Goal: Information Seeking & Learning: Learn about a topic

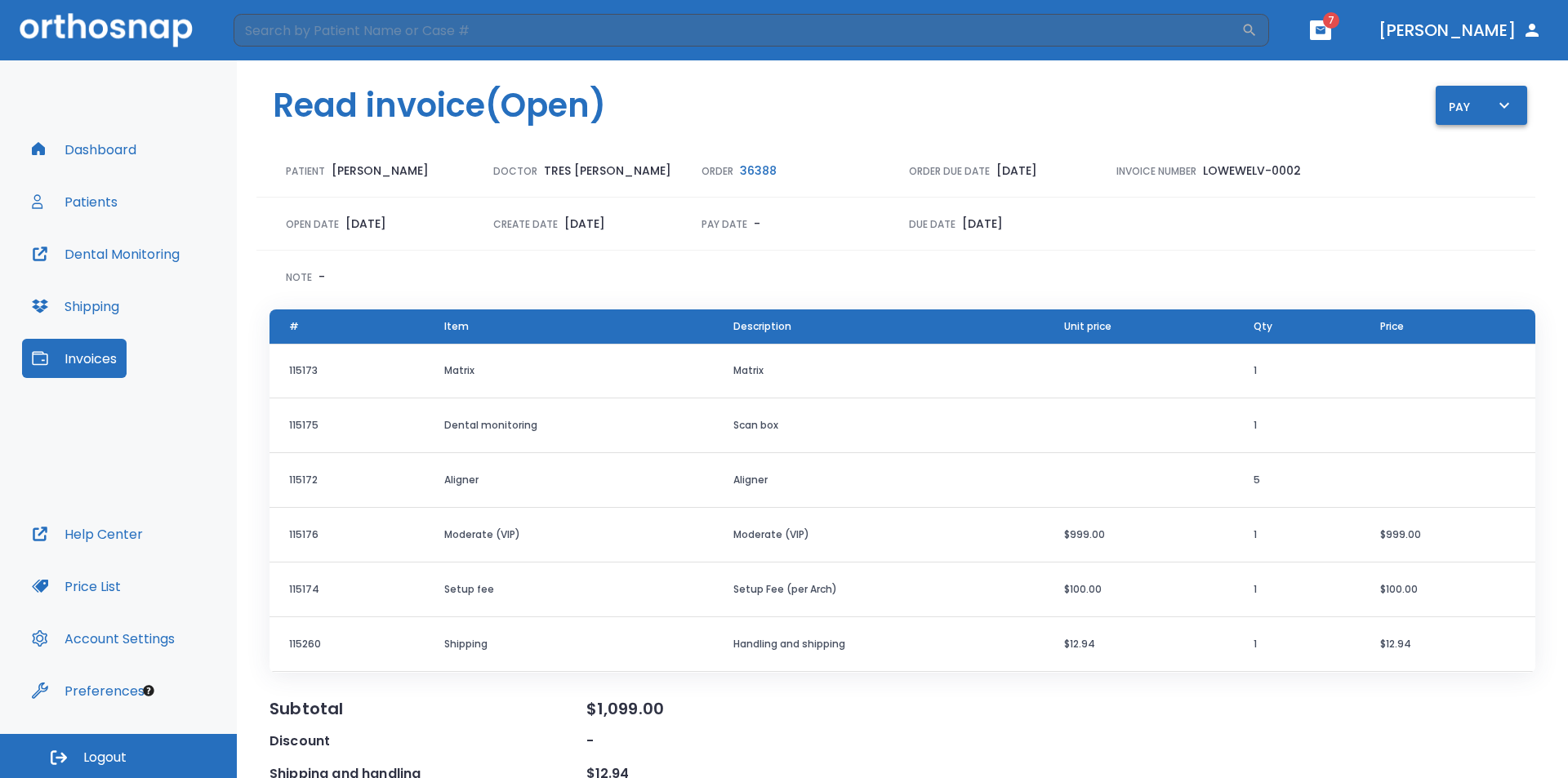
click at [1500, 105] on icon "button" at bounding box center [1505, 105] width 10 height 6
click at [1484, 152] on p "Pay online by CC" at bounding box center [1481, 152] width 84 height 15
click at [85, 199] on button "Patients" at bounding box center [75, 202] width 106 height 40
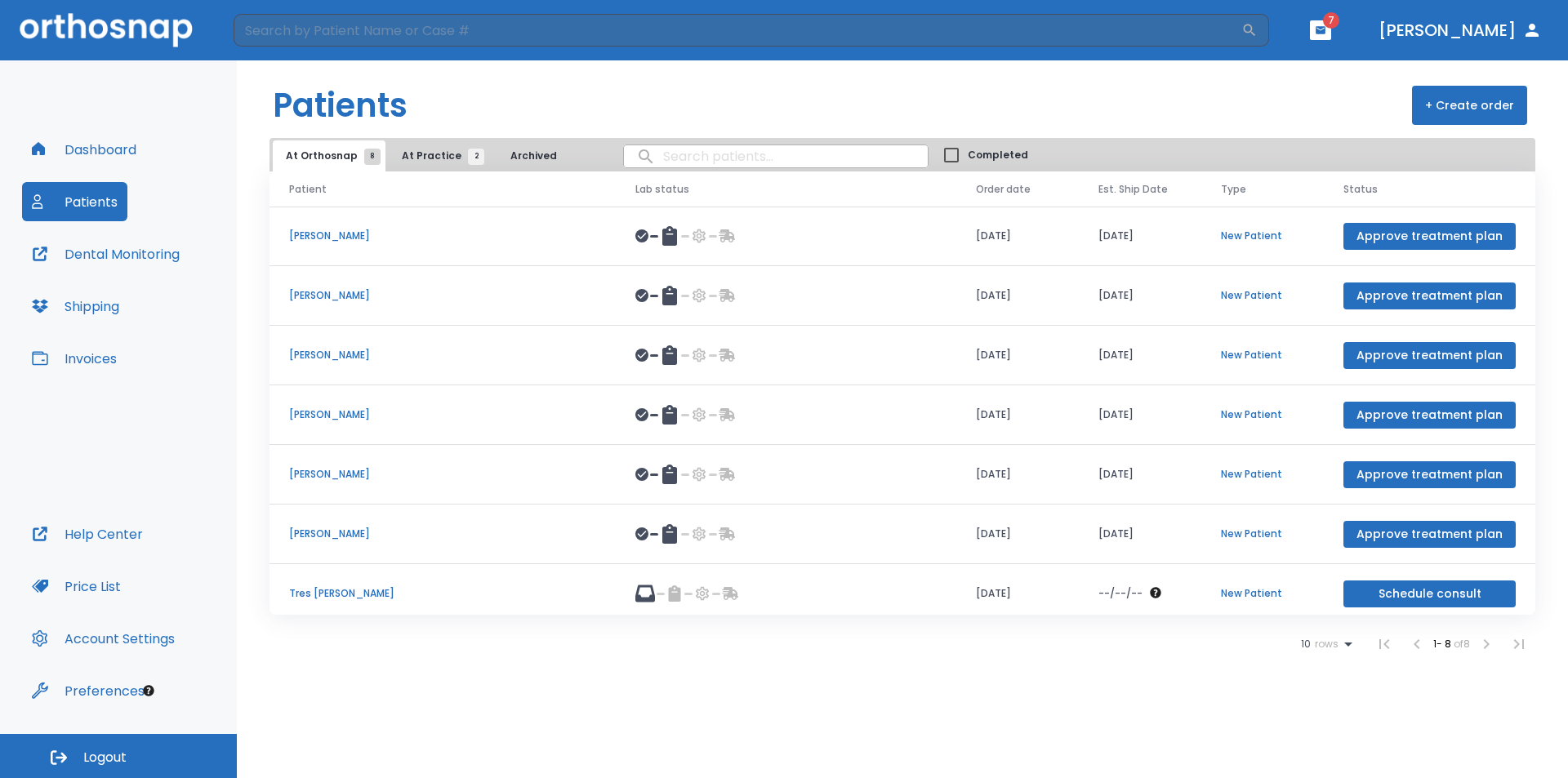
click at [323, 412] on p "[PERSON_NAME]" at bounding box center [443, 415] width 307 height 15
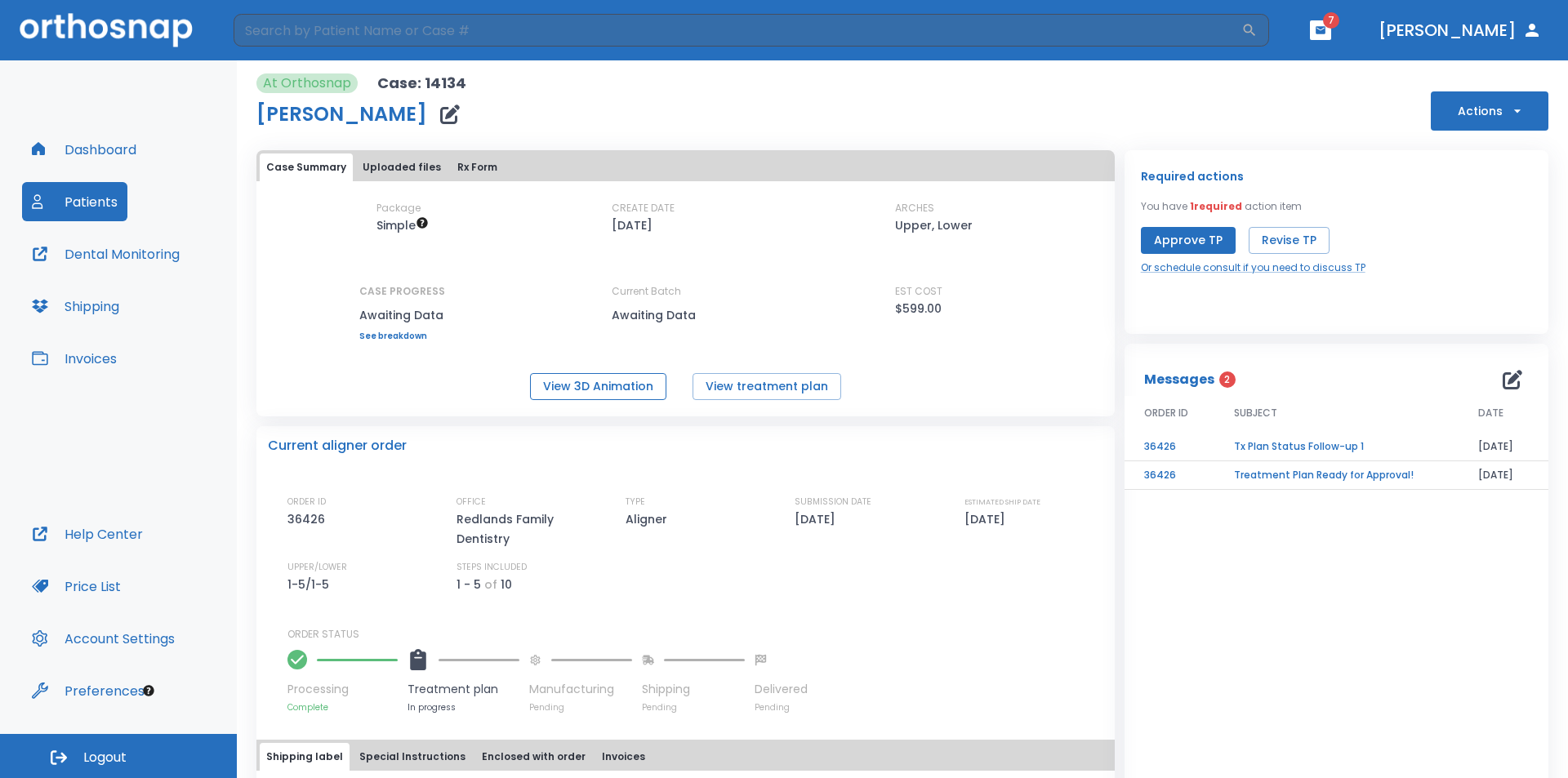
click at [613, 382] on button "View 3D Animation" at bounding box center [598, 387] width 136 height 27
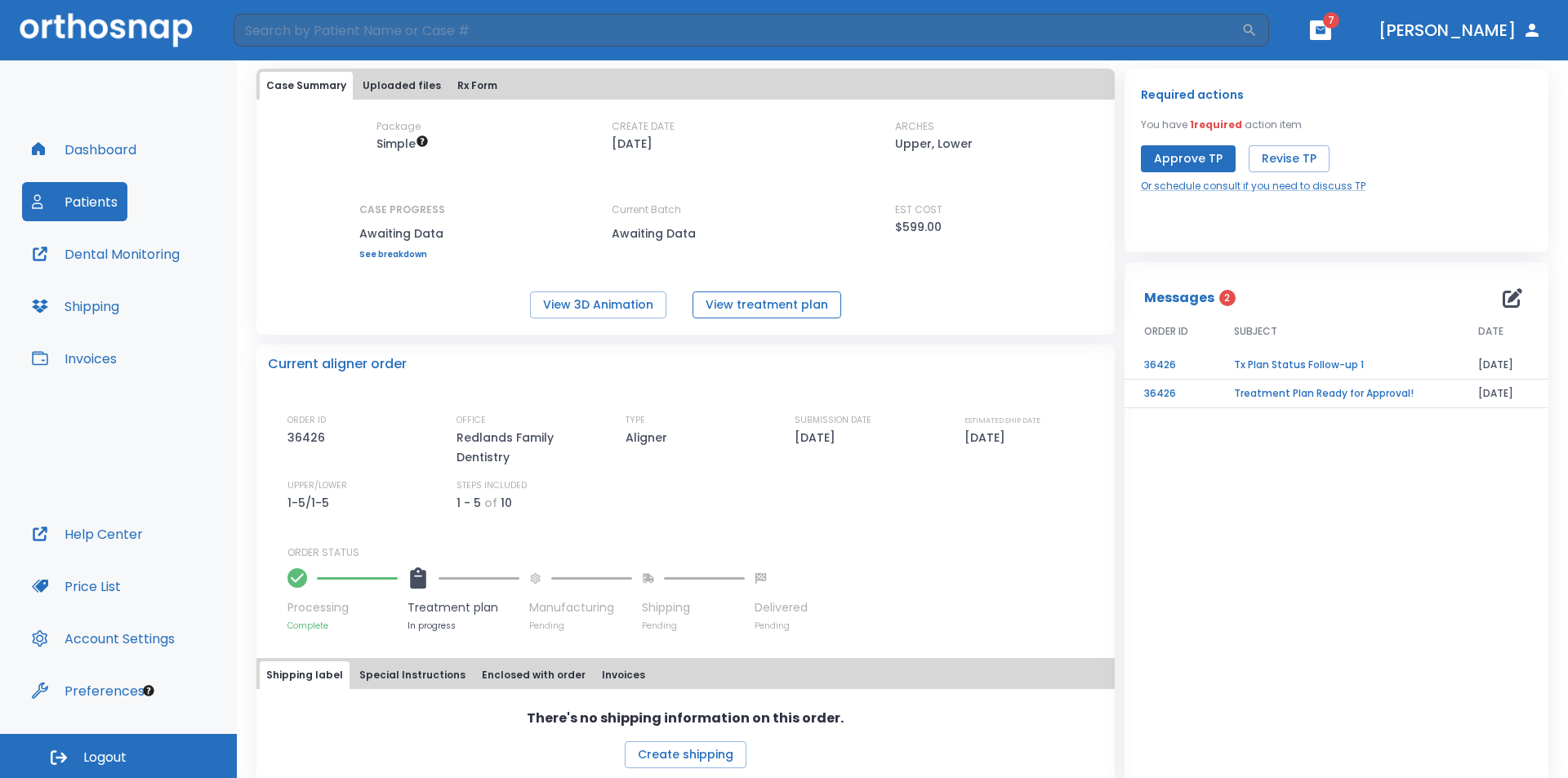
click at [752, 303] on button "View treatment plan" at bounding box center [767, 305] width 148 height 27
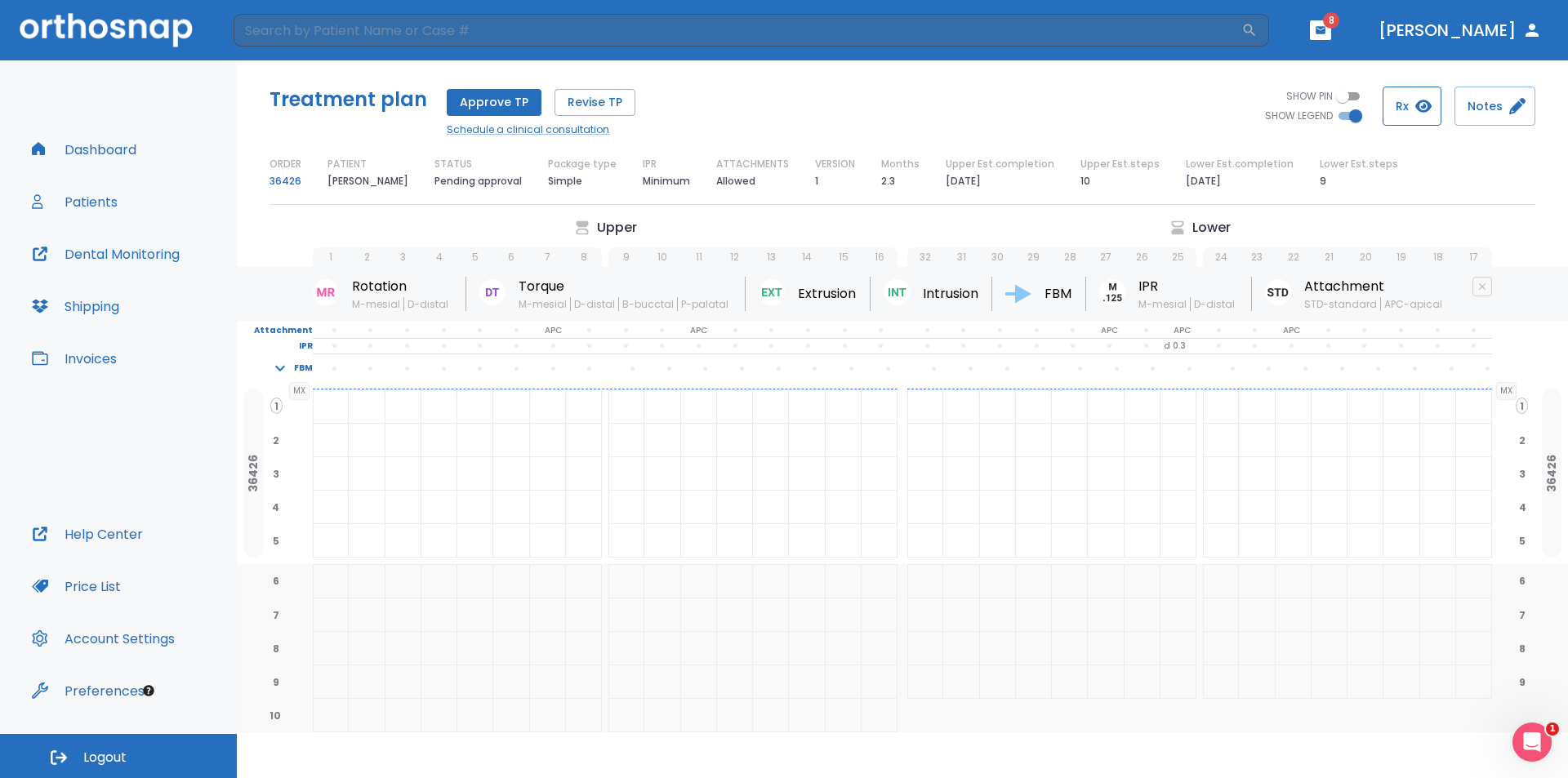
click at [1413, 106] on button "Rx" at bounding box center [1412, 106] width 59 height 40
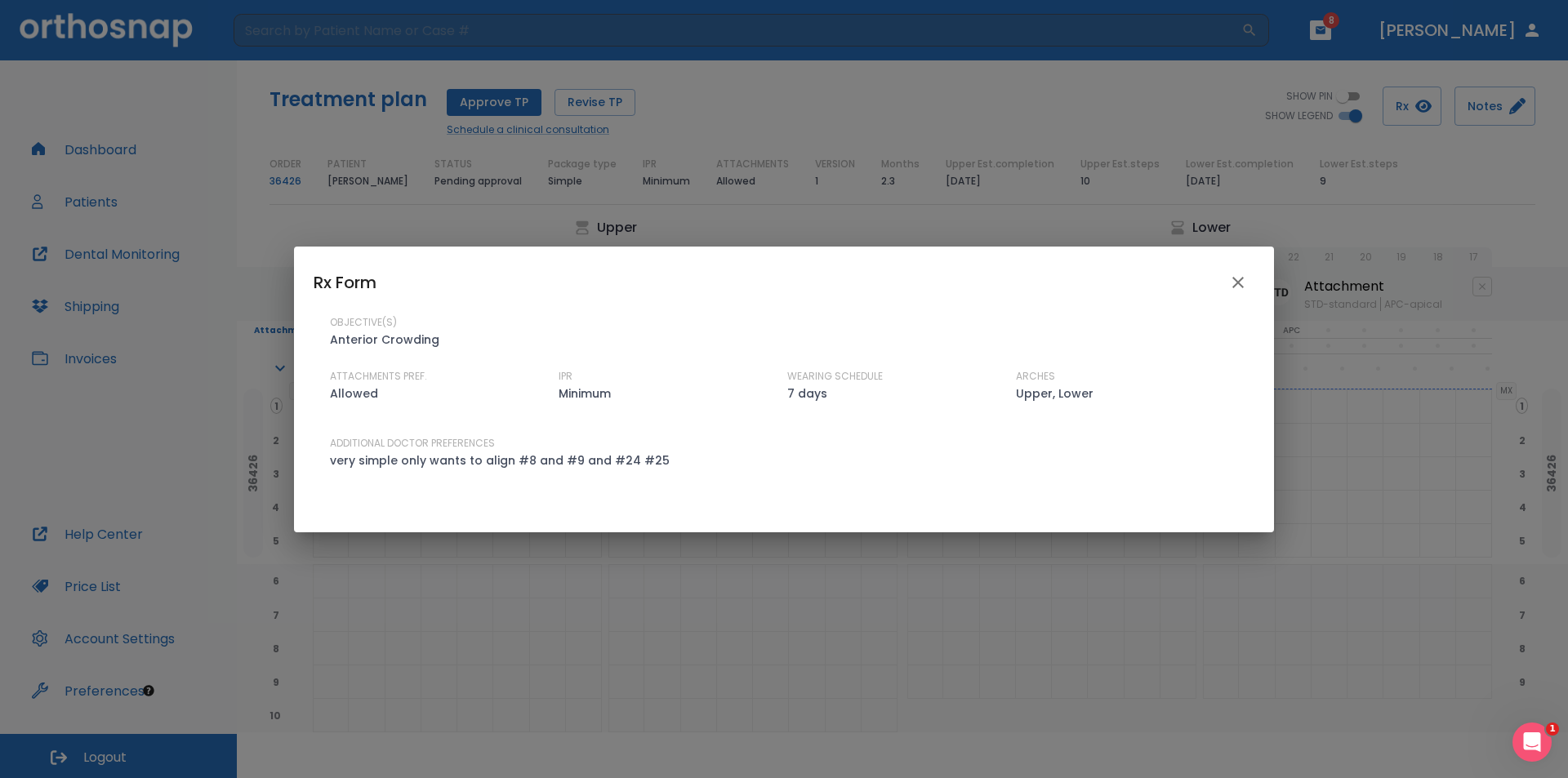
click at [1239, 273] on icon "close" at bounding box center [1238, 283] width 20 height 20
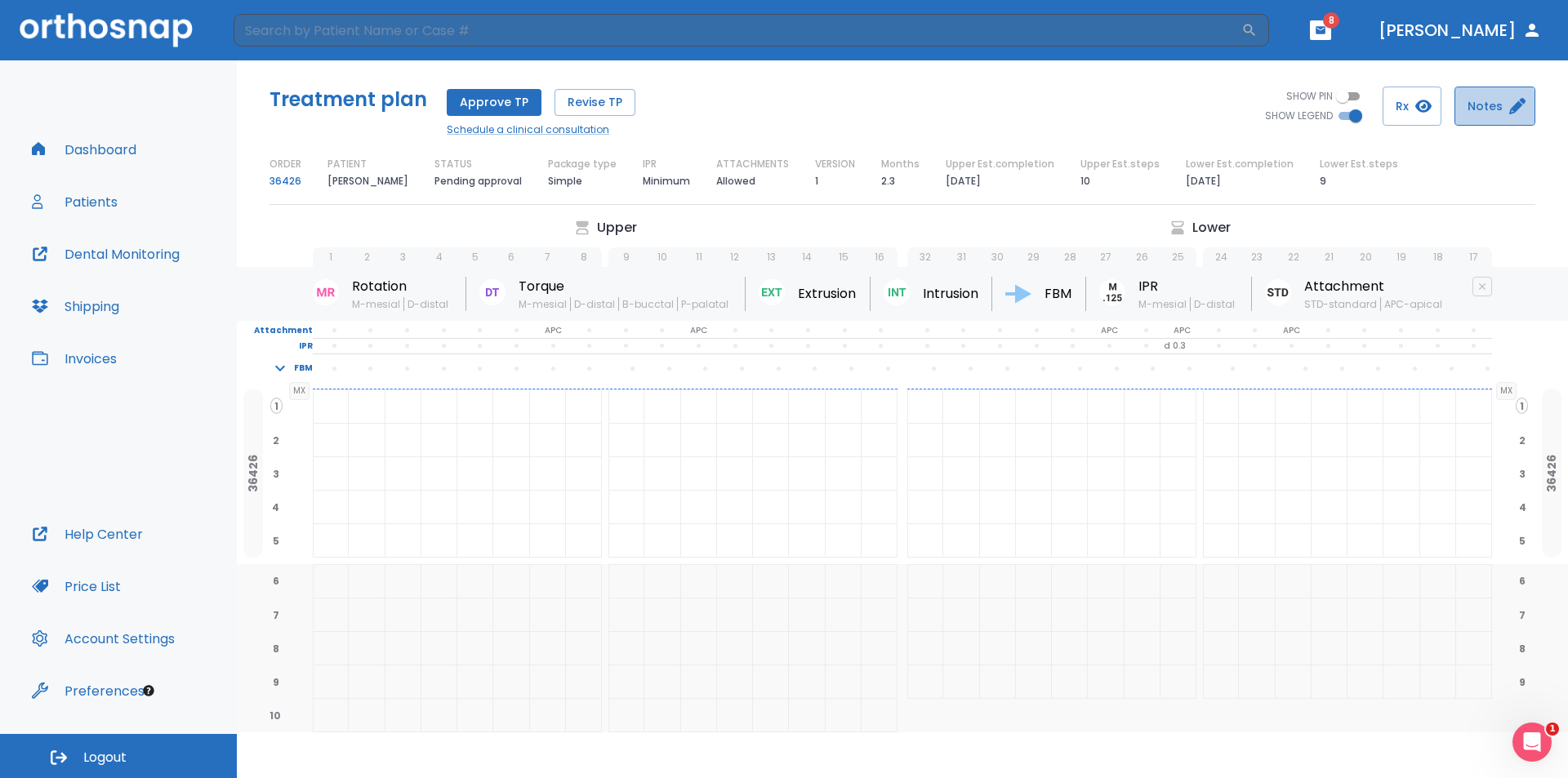
click at [1492, 109] on button "Notes" at bounding box center [1495, 106] width 81 height 40
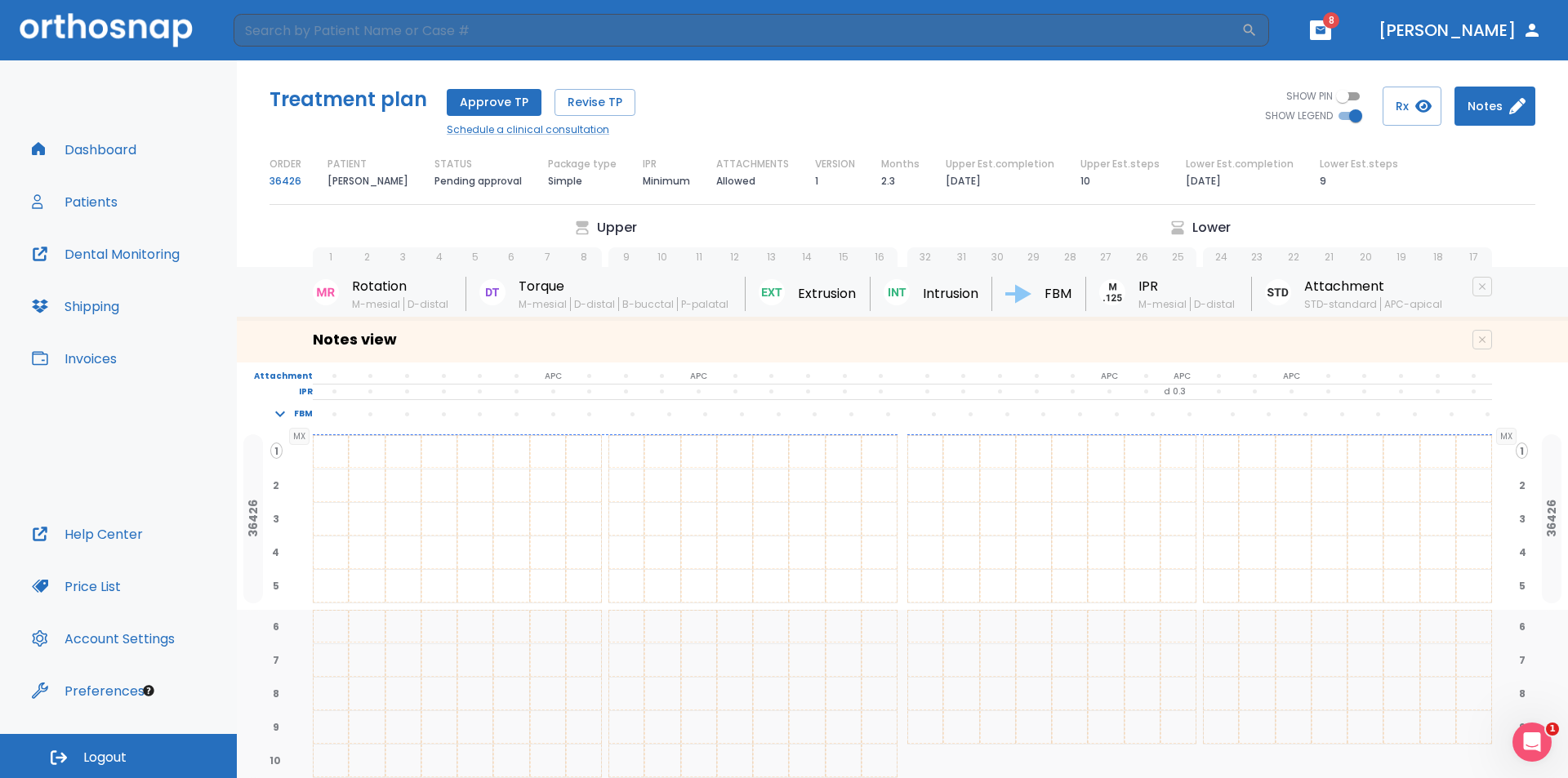
click at [1492, 105] on button "Notes" at bounding box center [1495, 106] width 81 height 40
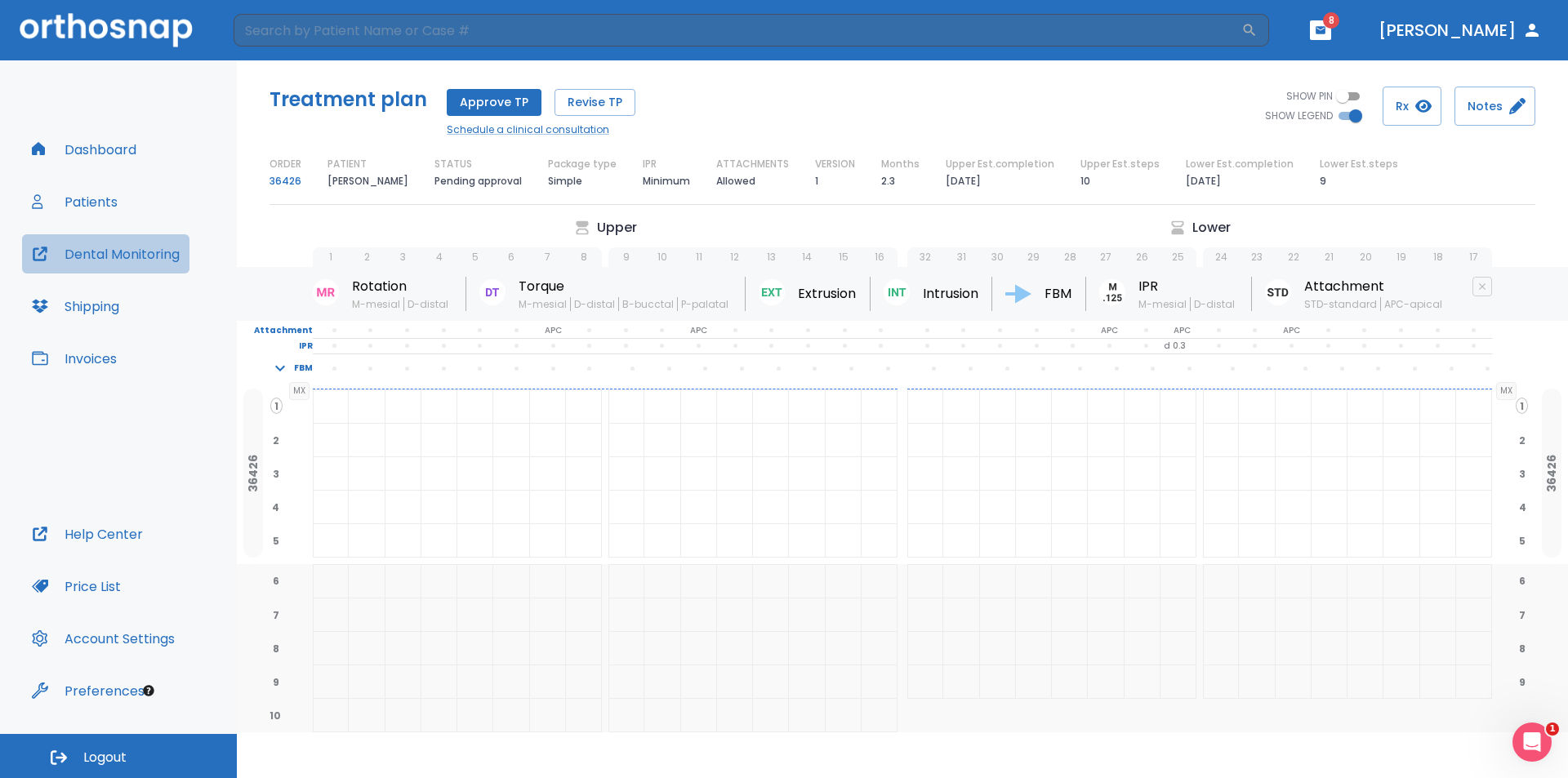
click at [85, 254] on button "Dental Monitoring" at bounding box center [106, 254] width 167 height 40
click at [1354, 119] on input "SHOW LEGEND" at bounding box center [1355, 116] width 59 height 20
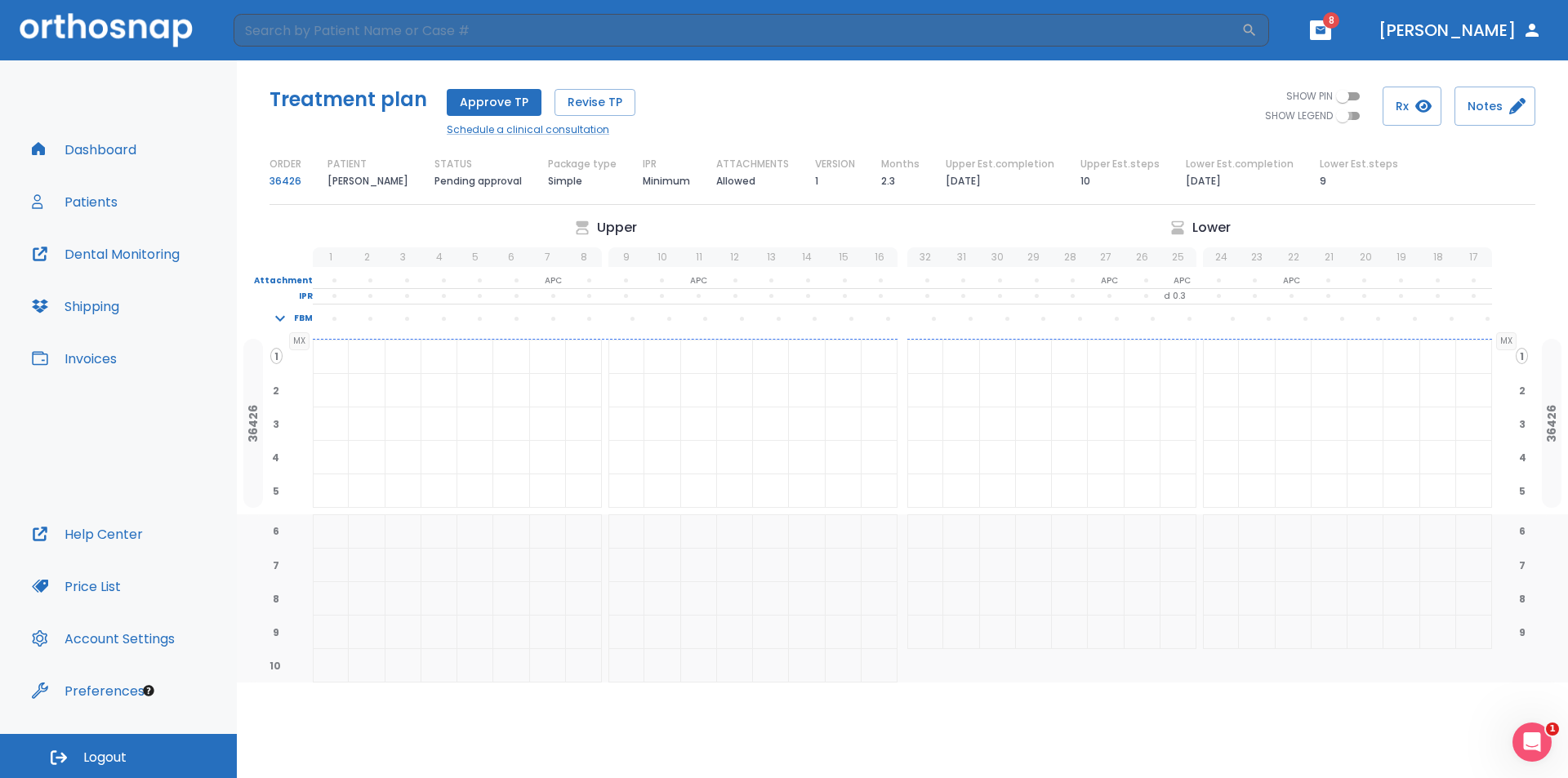
click at [1350, 117] on input "SHOW LEGEND" at bounding box center [1342, 116] width 59 height 20
checkbox input "true"
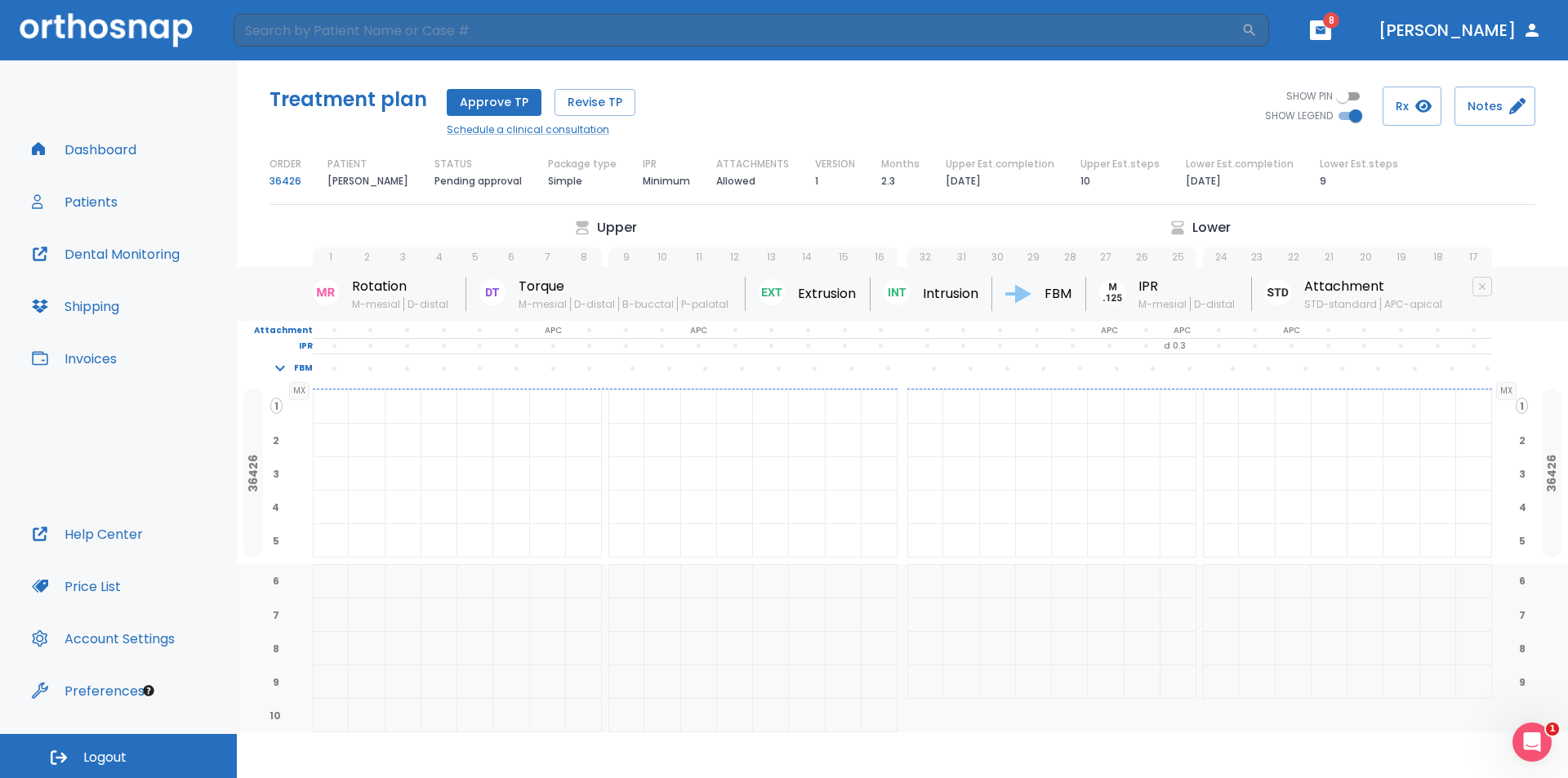
click at [1348, 96] on input "SHOW PIN" at bounding box center [1342, 96] width 59 height 20
click at [1357, 95] on input "SHOW PIN" at bounding box center [1355, 96] width 59 height 20
checkbox input "false"
click at [548, 180] on p "Simple" at bounding box center [566, 181] width 35 height 20
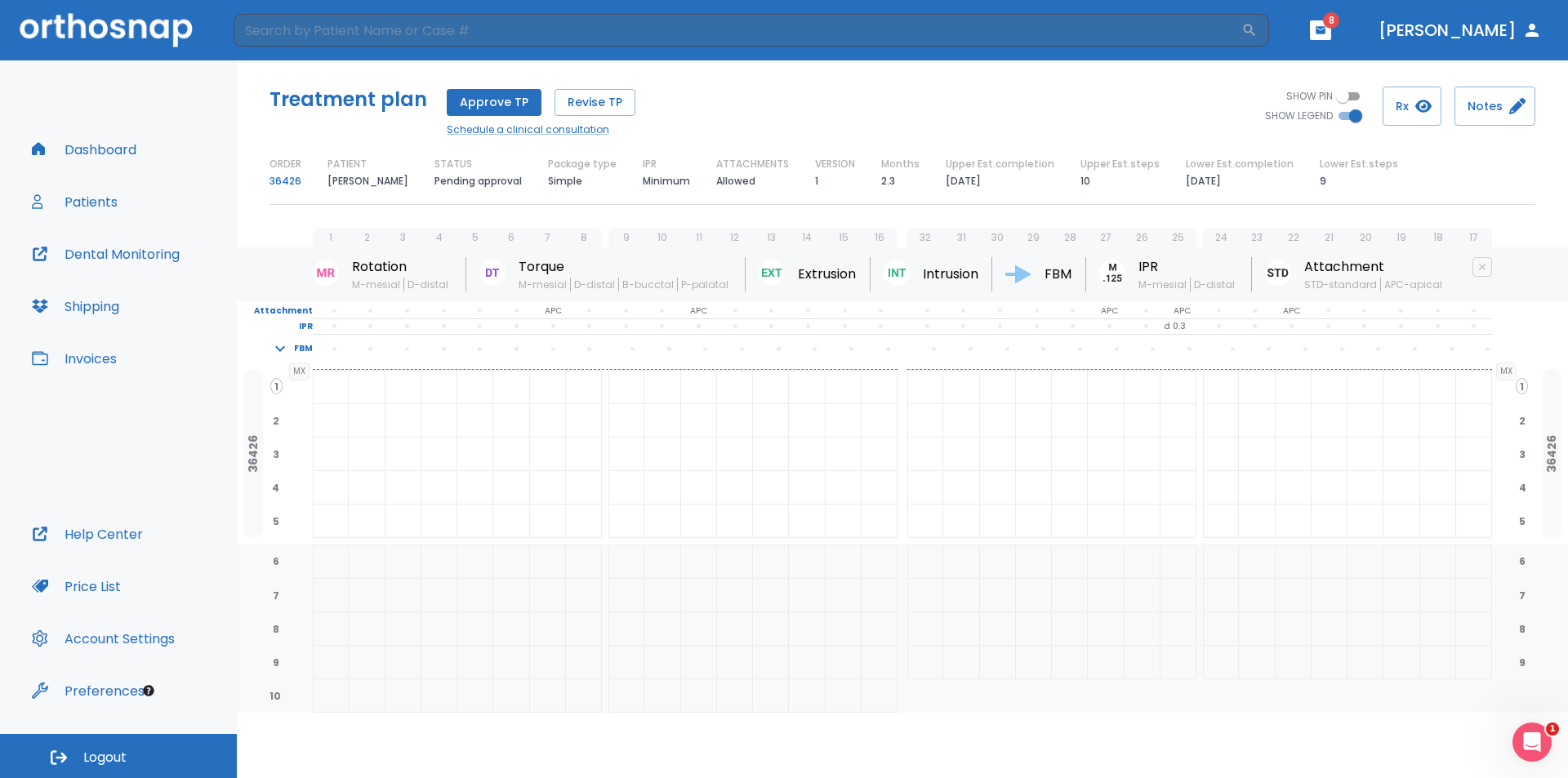
click at [91, 586] on button "Price List" at bounding box center [77, 587] width 109 height 40
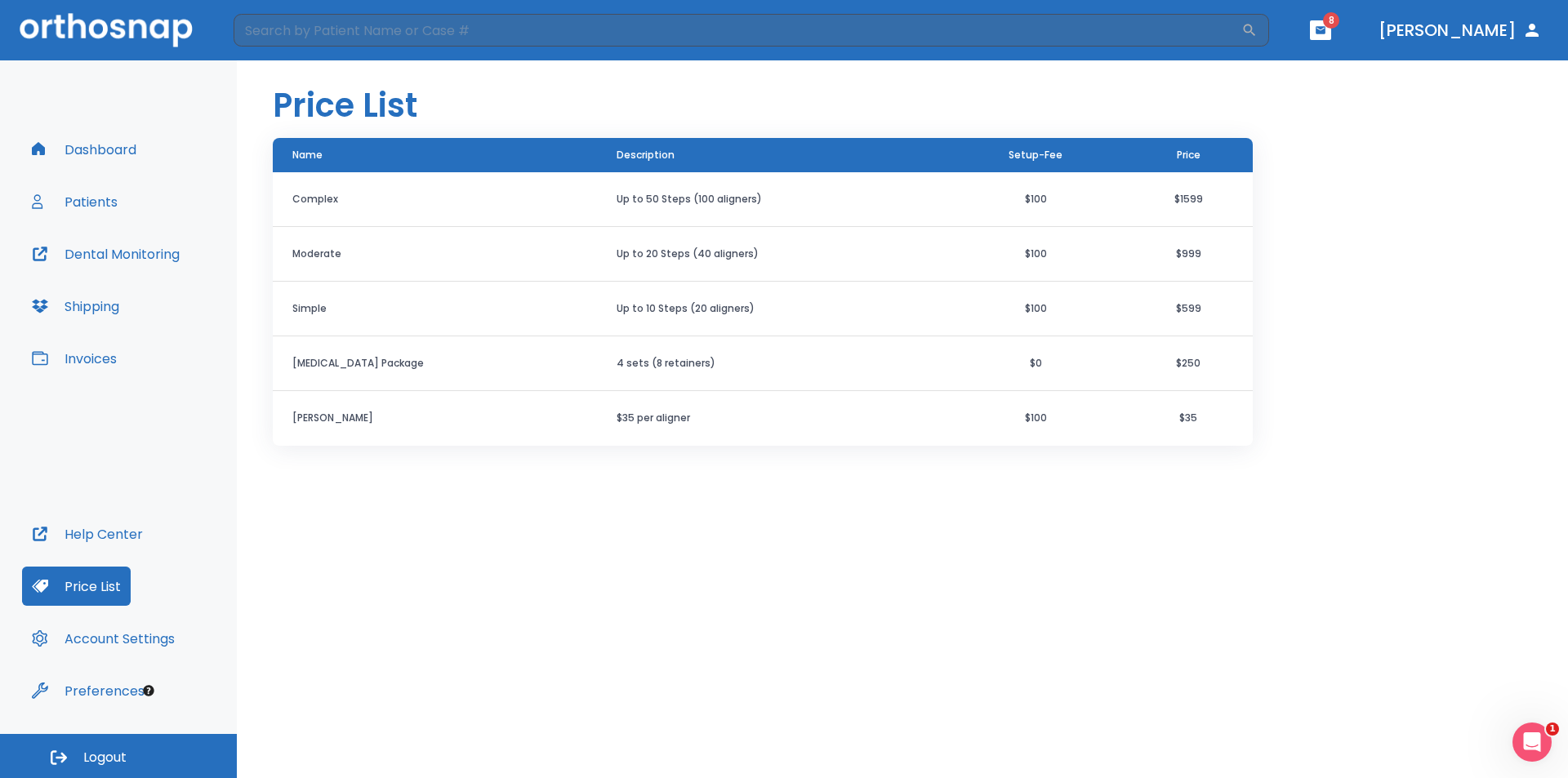
click at [82, 214] on button "Patients" at bounding box center [75, 202] width 106 height 40
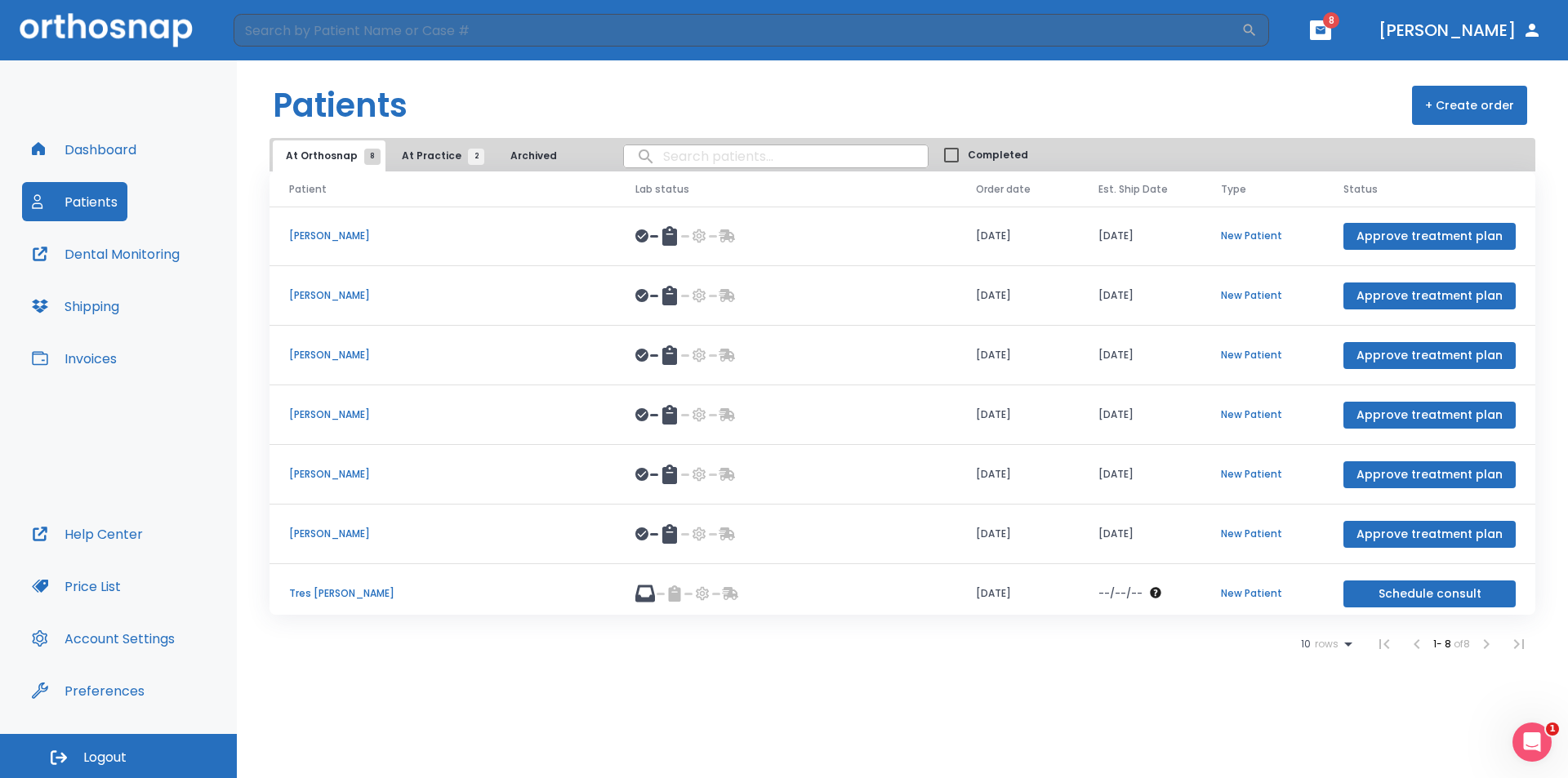
click at [312, 412] on p "tracy ganson" at bounding box center [443, 415] width 307 height 15
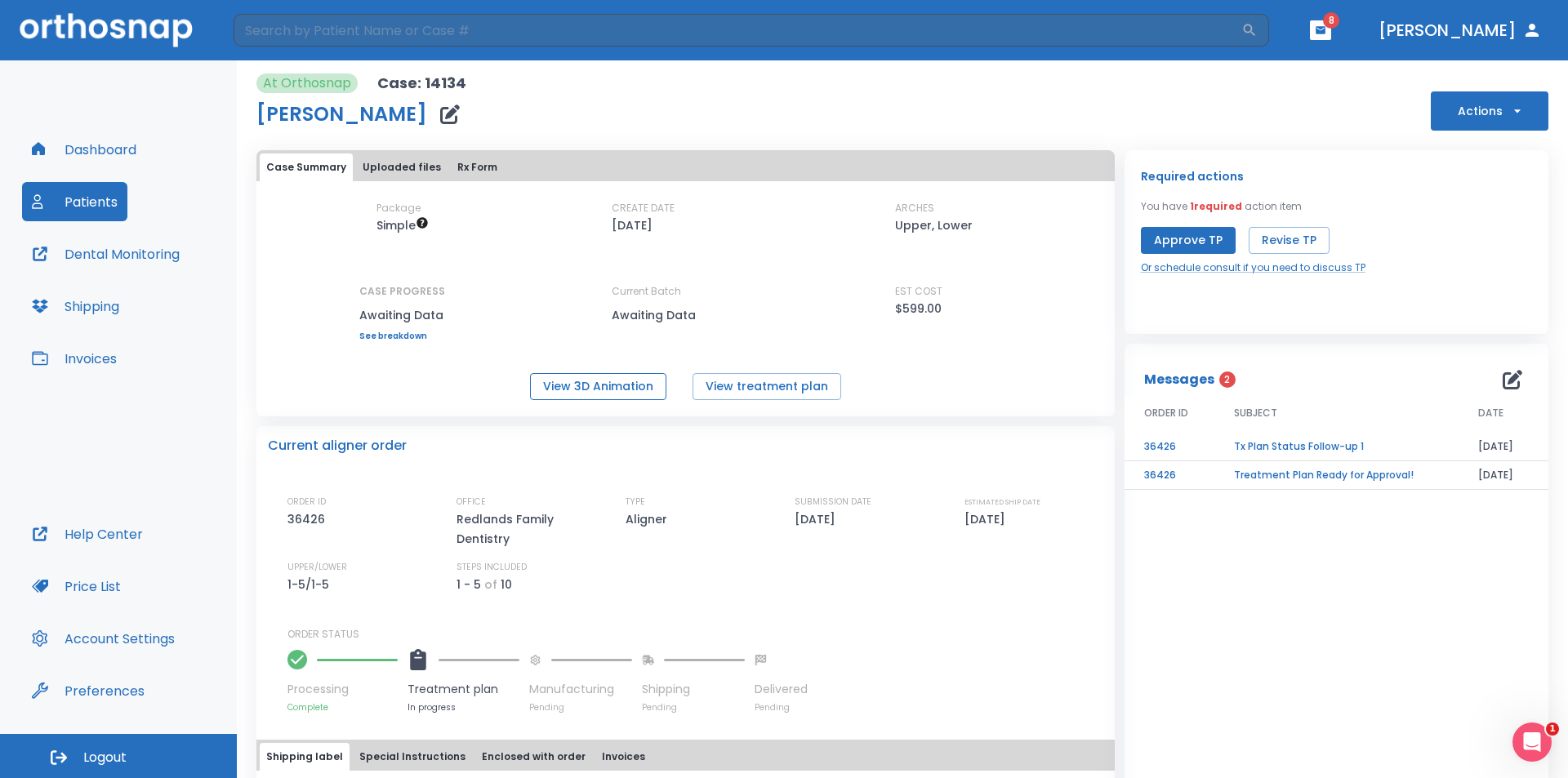
click at [602, 390] on button "View 3D Animation" at bounding box center [598, 387] width 136 height 27
click at [759, 386] on button "View treatment plan" at bounding box center [767, 387] width 148 height 27
click at [609, 389] on button "View 3D Animation" at bounding box center [598, 387] width 136 height 27
click at [77, 202] on button "Patients" at bounding box center [75, 202] width 106 height 40
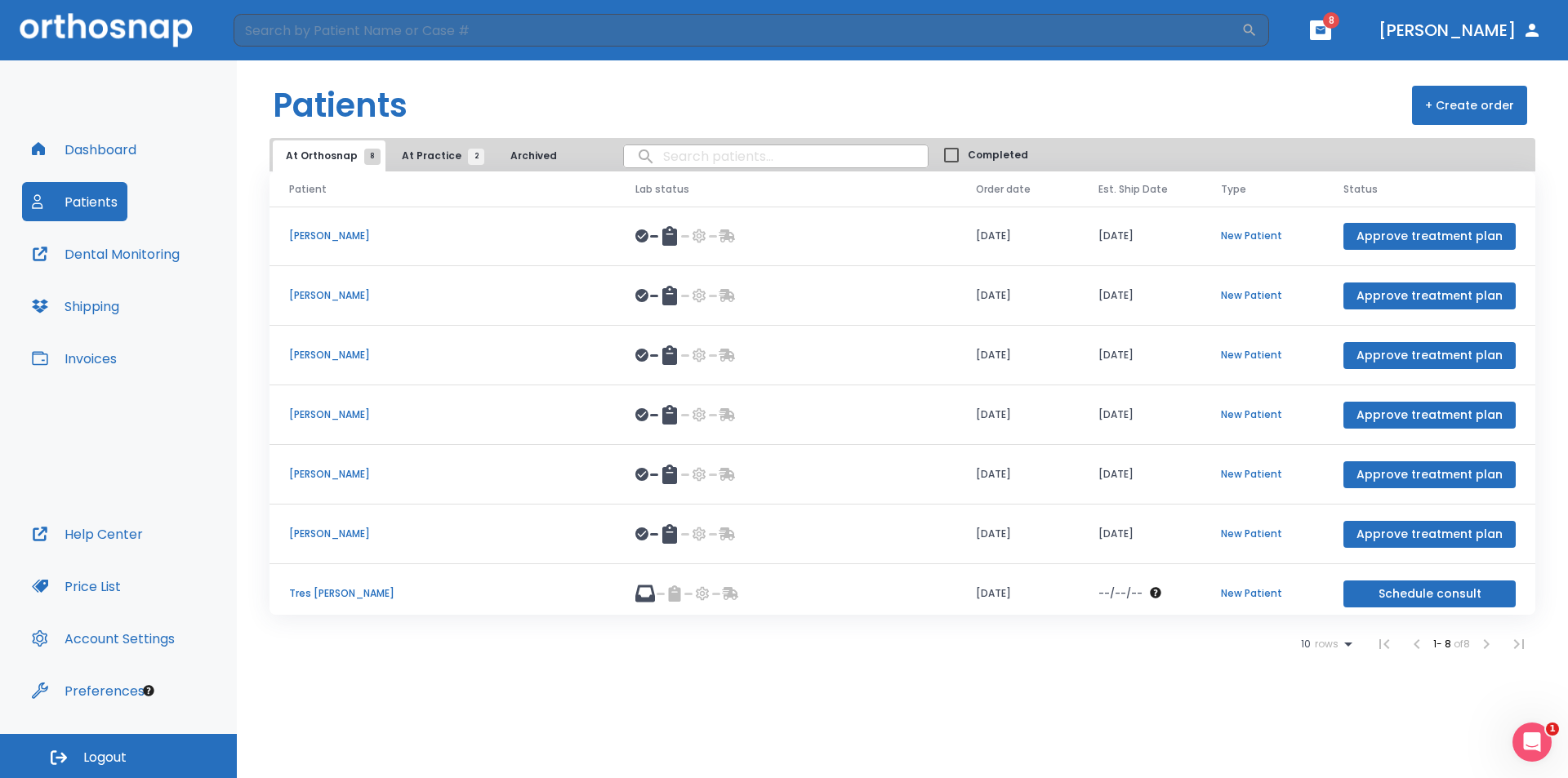
click at [315, 476] on p "Lauren Ganson" at bounding box center [443, 475] width 307 height 15
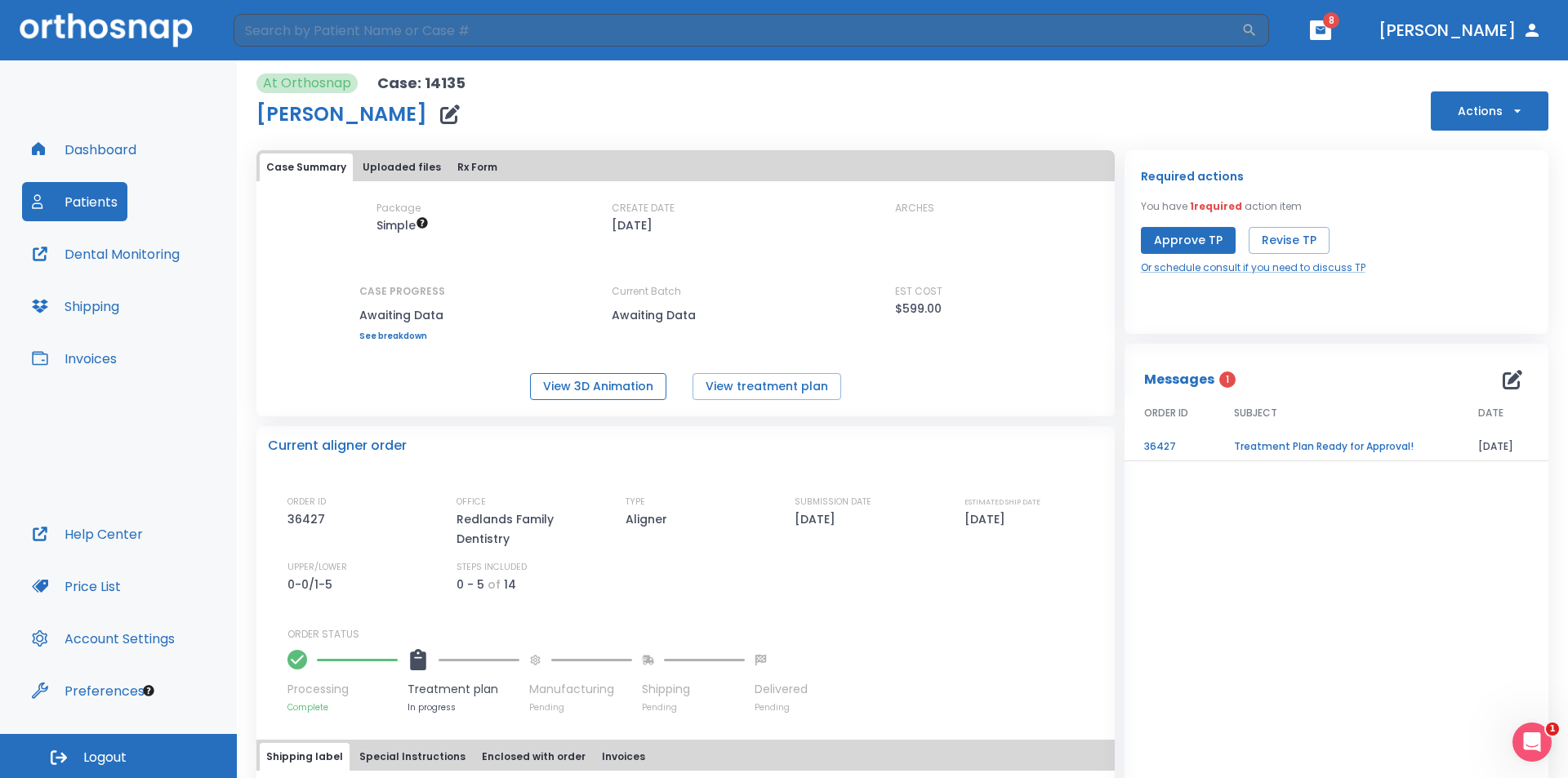
click at [604, 391] on button "View 3D Animation" at bounding box center [598, 387] width 136 height 27
click at [736, 384] on button "View treatment plan" at bounding box center [767, 387] width 148 height 27
click at [610, 385] on button "View 3D Animation" at bounding box center [598, 387] width 136 height 27
click at [73, 204] on button "Patients" at bounding box center [75, 202] width 106 height 40
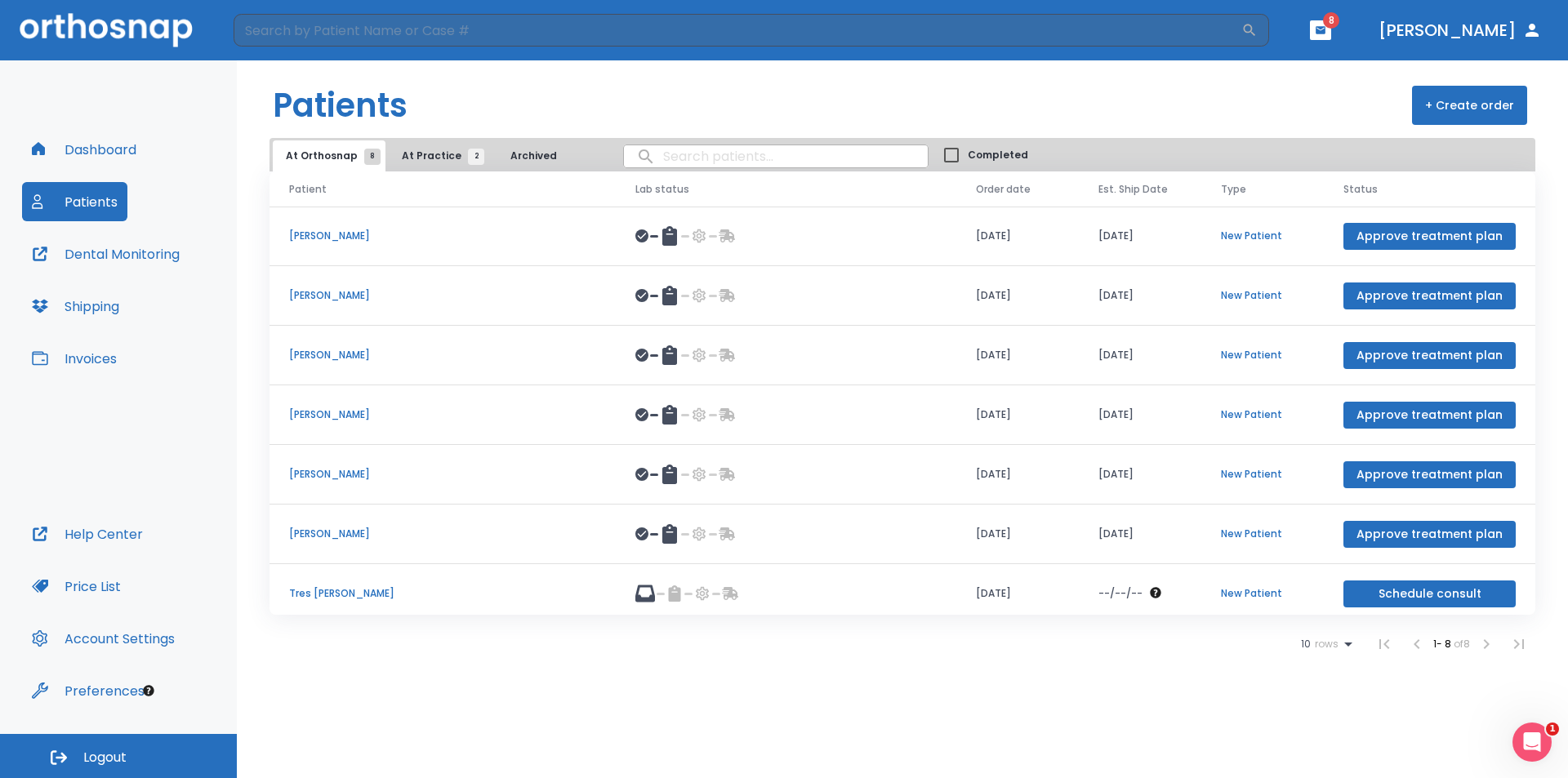
click at [320, 409] on p "tracy ganson" at bounding box center [443, 415] width 307 height 15
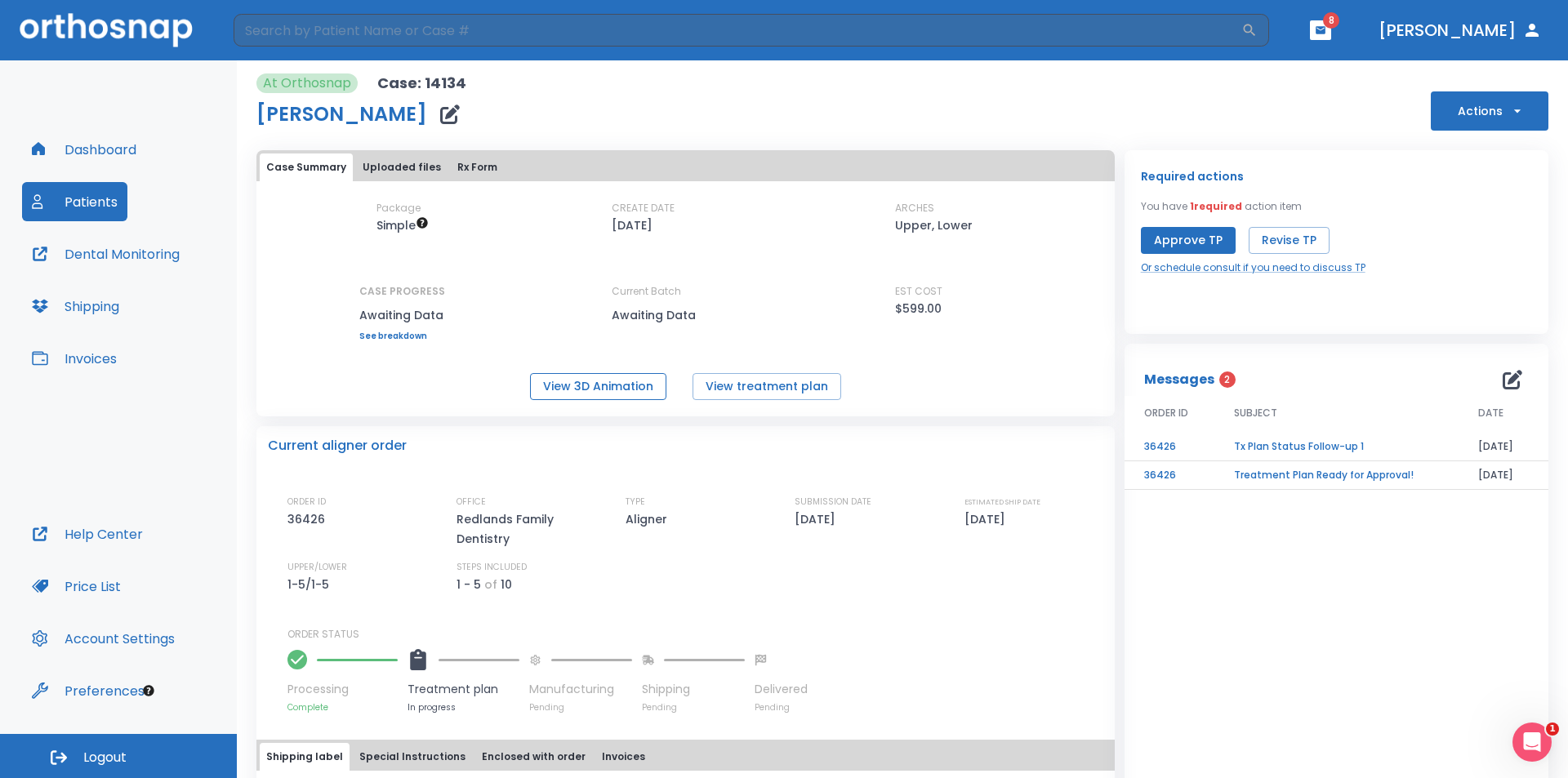
click at [595, 379] on button "View 3D Animation" at bounding box center [598, 387] width 136 height 27
click at [735, 385] on button "View treatment plan" at bounding box center [767, 387] width 148 height 27
click at [569, 391] on button "View 3D Animation" at bounding box center [598, 387] width 136 height 27
click at [89, 214] on button "Patients" at bounding box center [75, 202] width 106 height 40
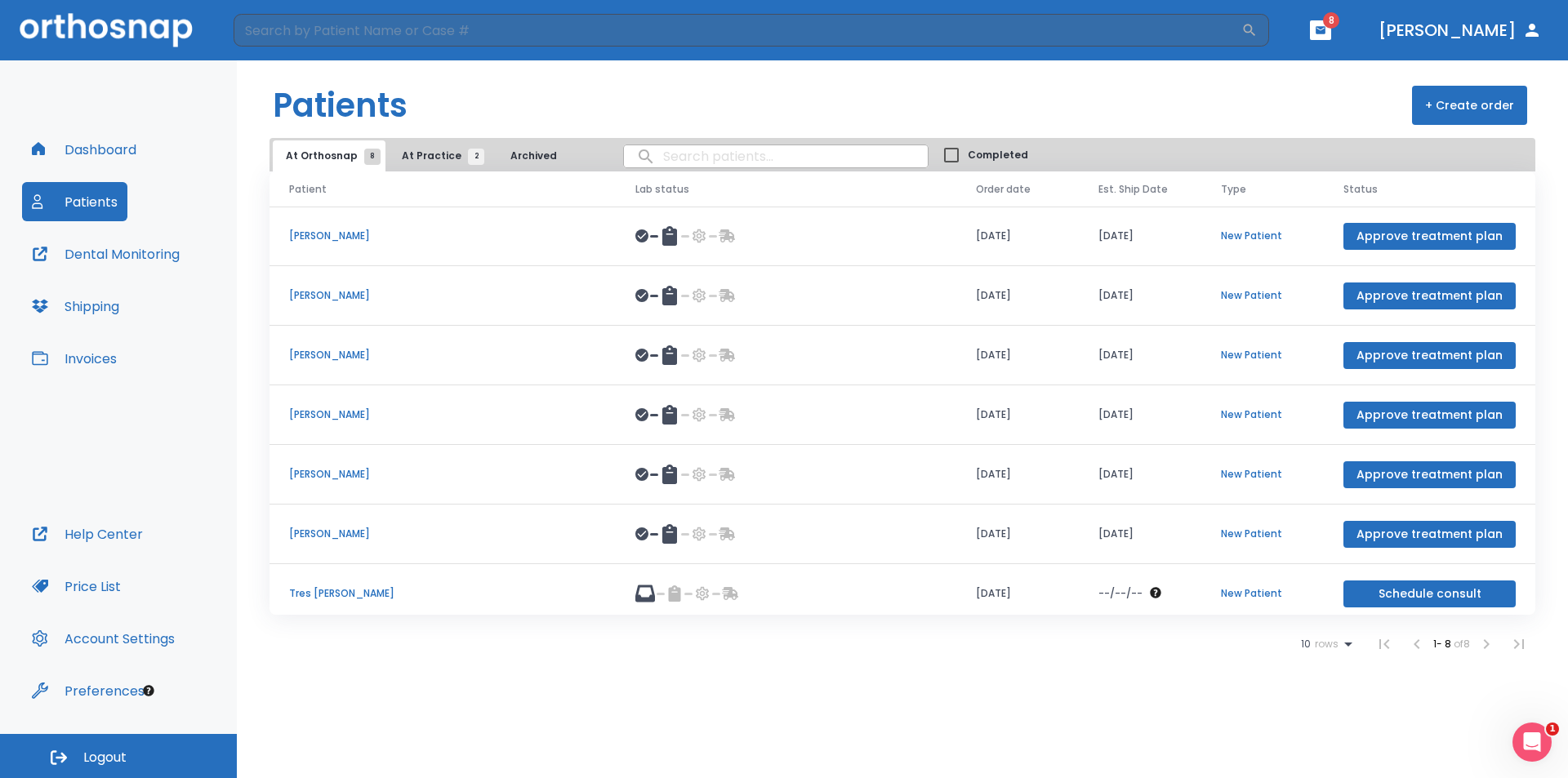
click at [321, 474] on p "Lauren Ganson" at bounding box center [443, 475] width 307 height 15
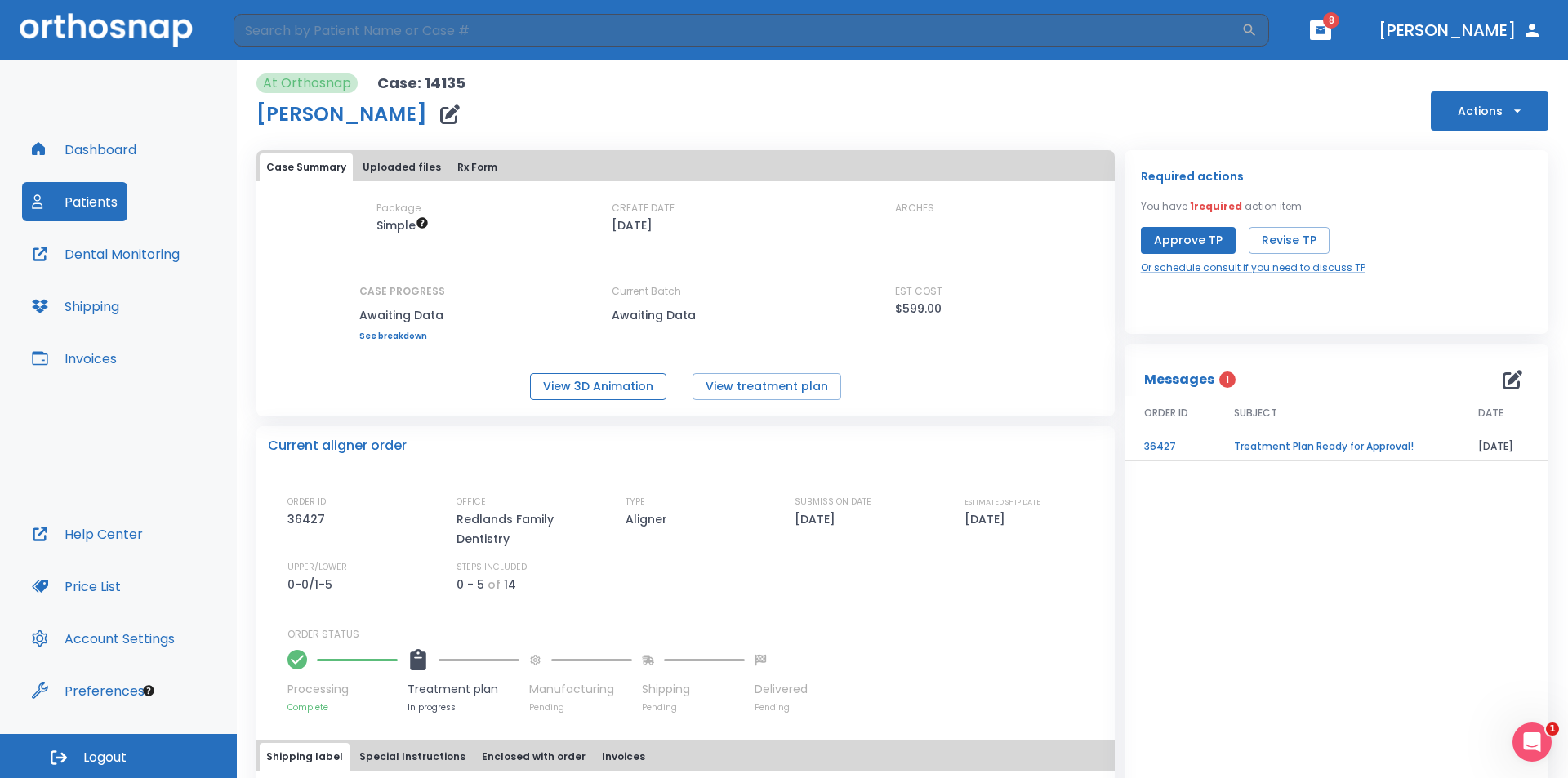
click at [628, 382] on button "View 3D Animation" at bounding box center [598, 387] width 136 height 27
click at [777, 387] on button "View treatment plan" at bounding box center [767, 387] width 148 height 27
click at [605, 381] on button "View 3D Animation" at bounding box center [598, 387] width 136 height 27
click at [87, 201] on button "Patients" at bounding box center [75, 202] width 106 height 40
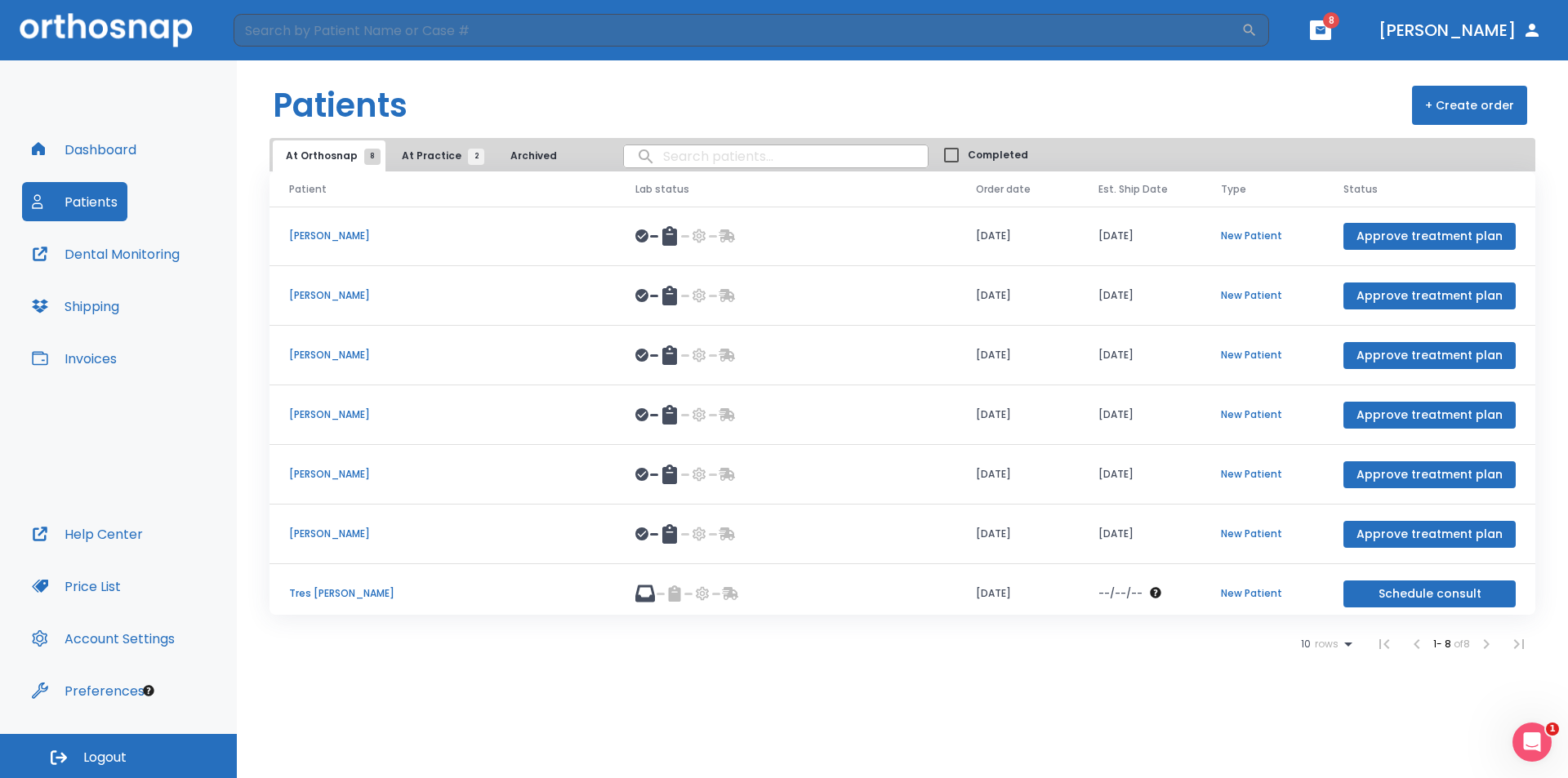
click at [329, 532] on p "[PERSON_NAME]" at bounding box center [443, 534] width 307 height 15
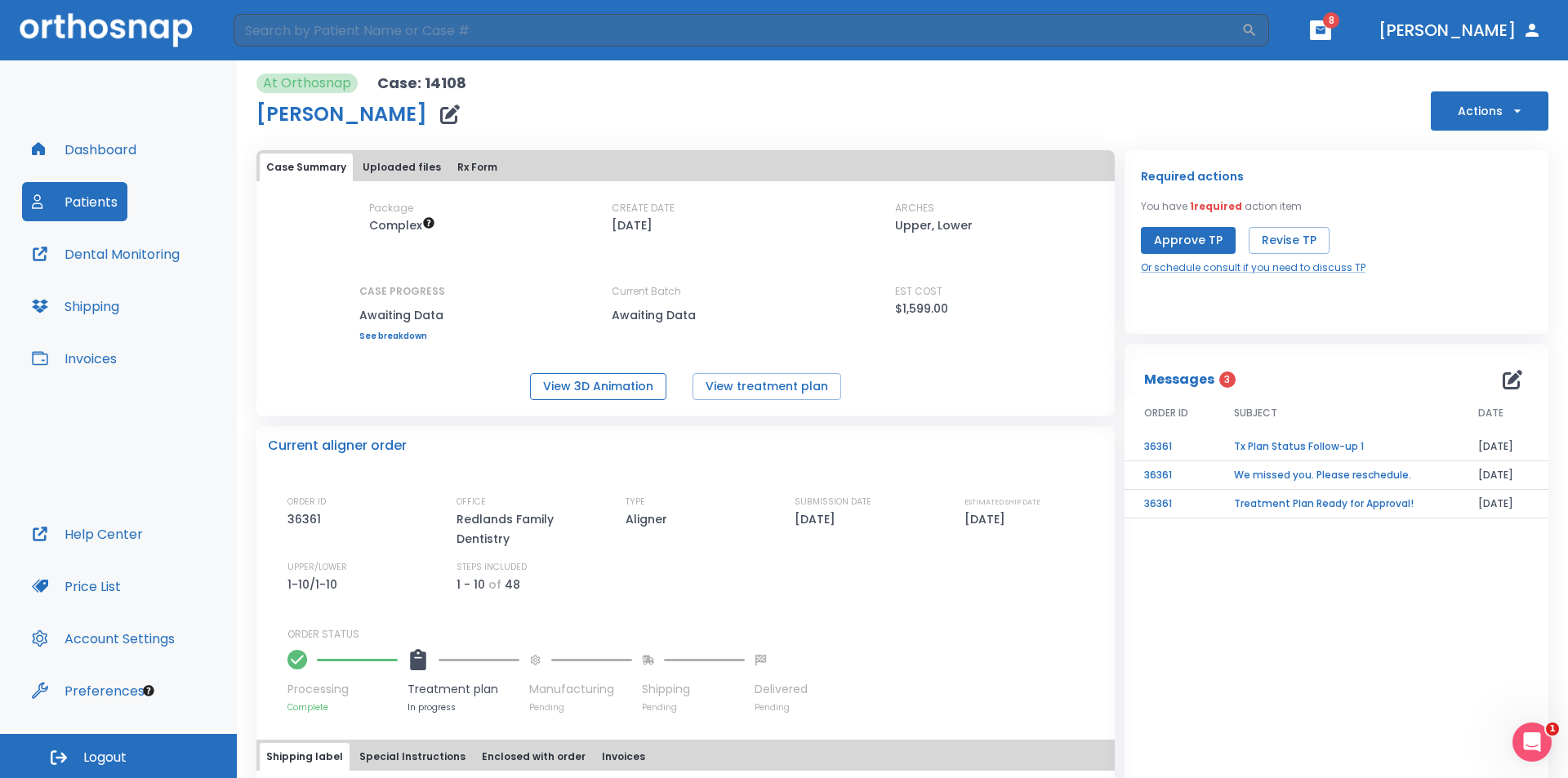
click at [594, 389] on button "View 3D Animation" at bounding box center [598, 387] width 136 height 27
click at [716, 388] on button "View treatment plan" at bounding box center [767, 387] width 148 height 27
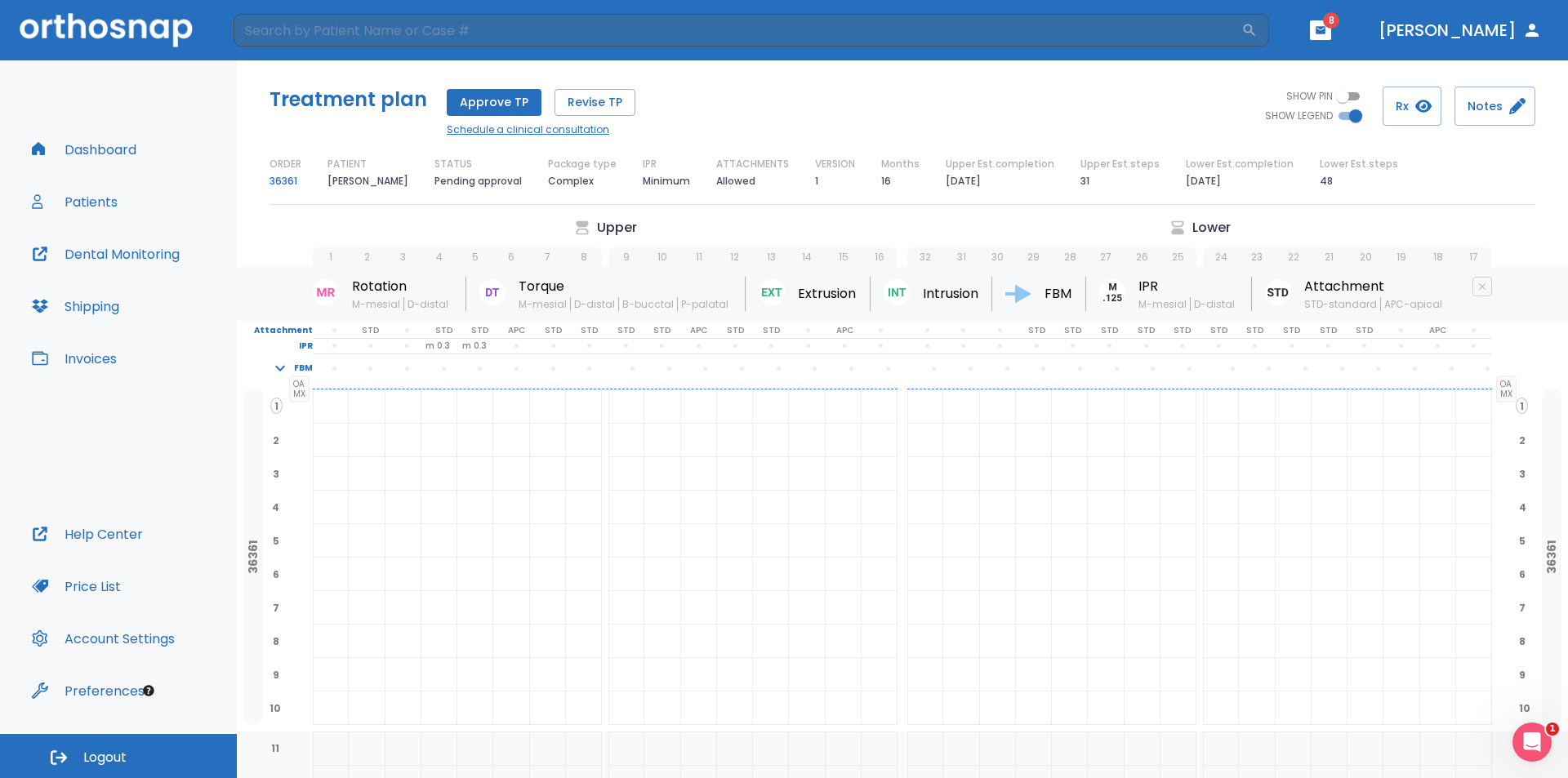
click at [545, 129] on link "Schedule a clinical consultation" at bounding box center [541, 130] width 189 height 15
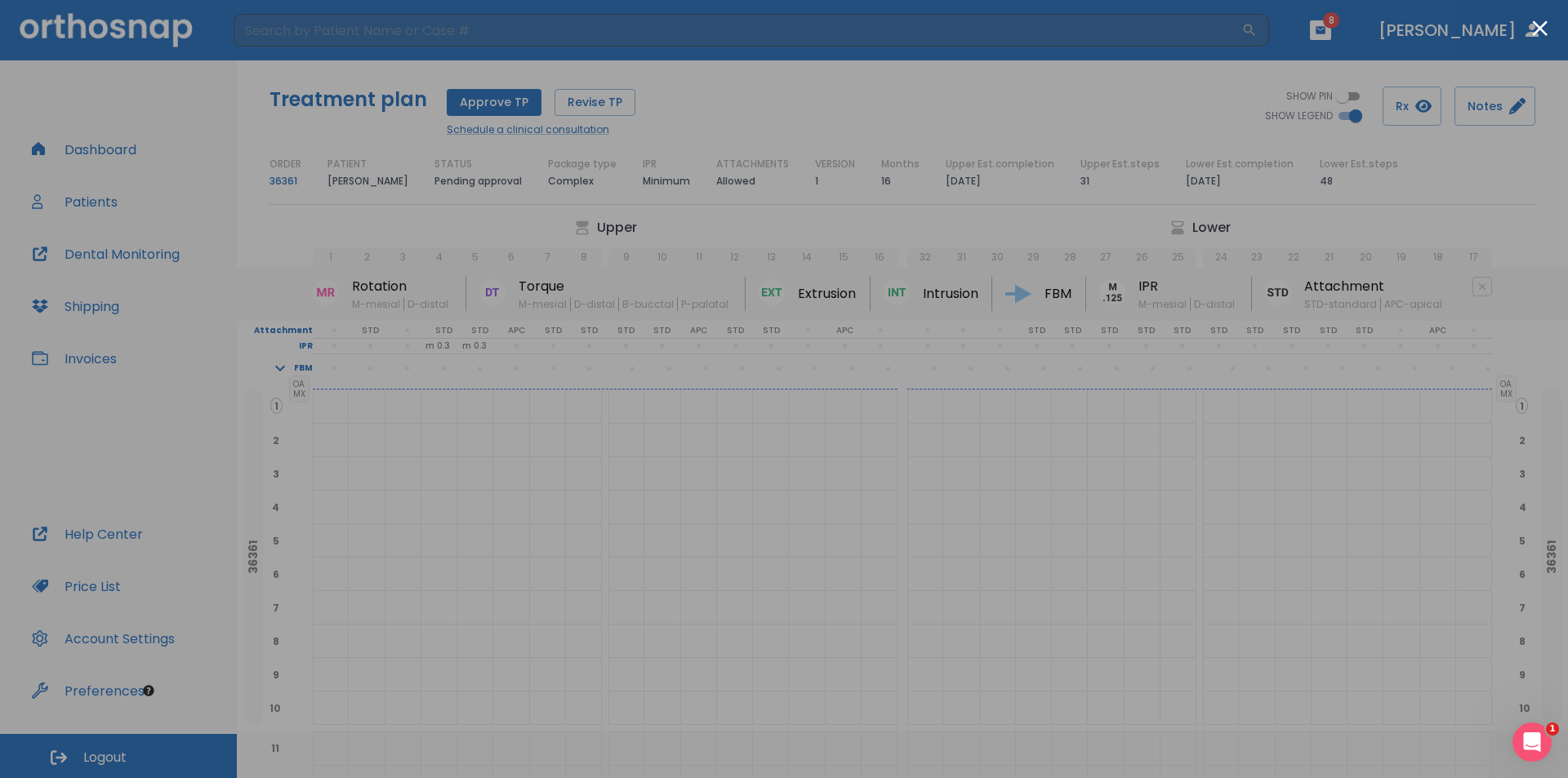
click at [636, 678] on div at bounding box center [784, 389] width 1568 height 778
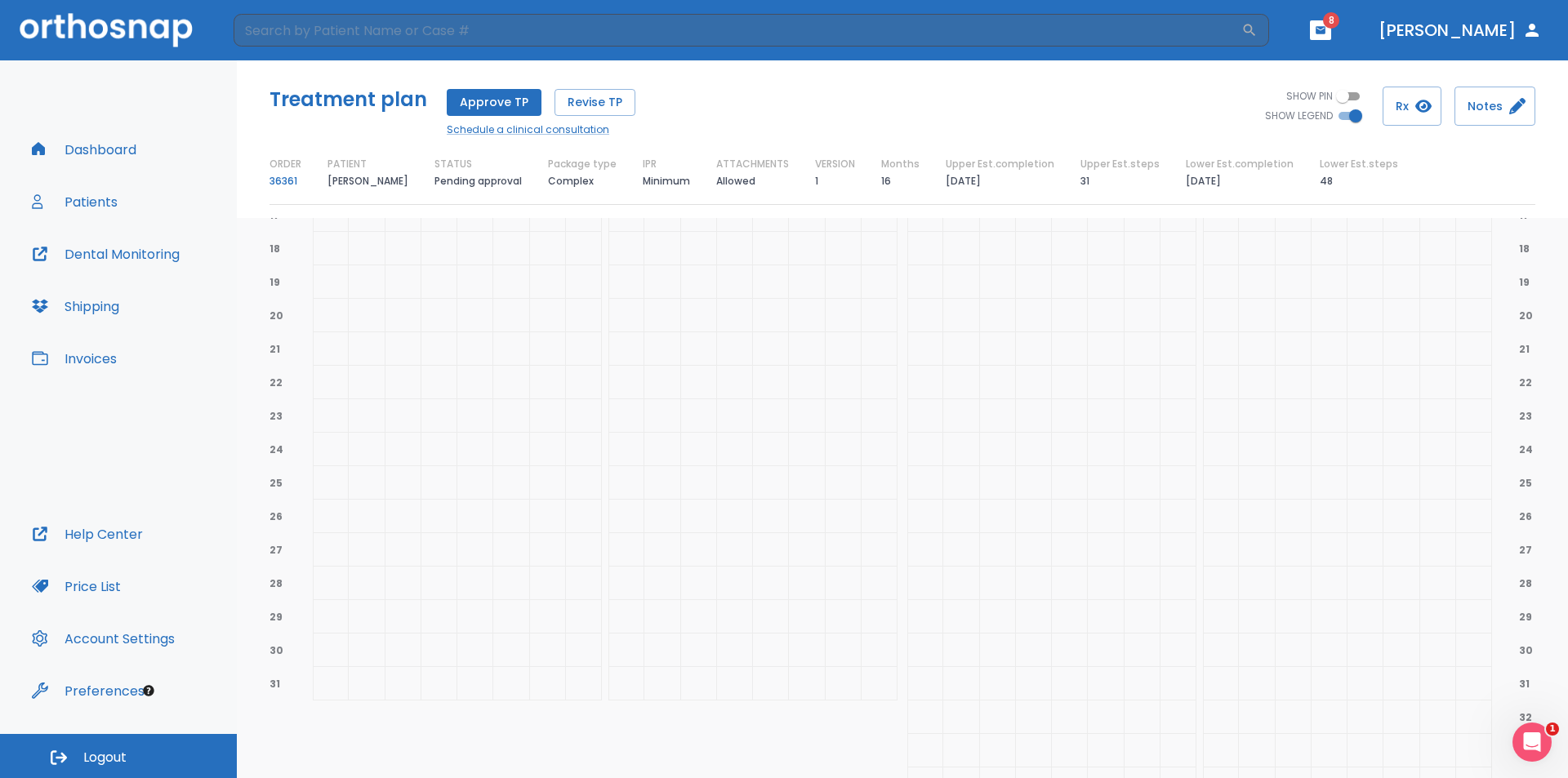
scroll to position [326, 0]
click at [542, 132] on link "Schedule a clinical consultation" at bounding box center [541, 130] width 189 height 15
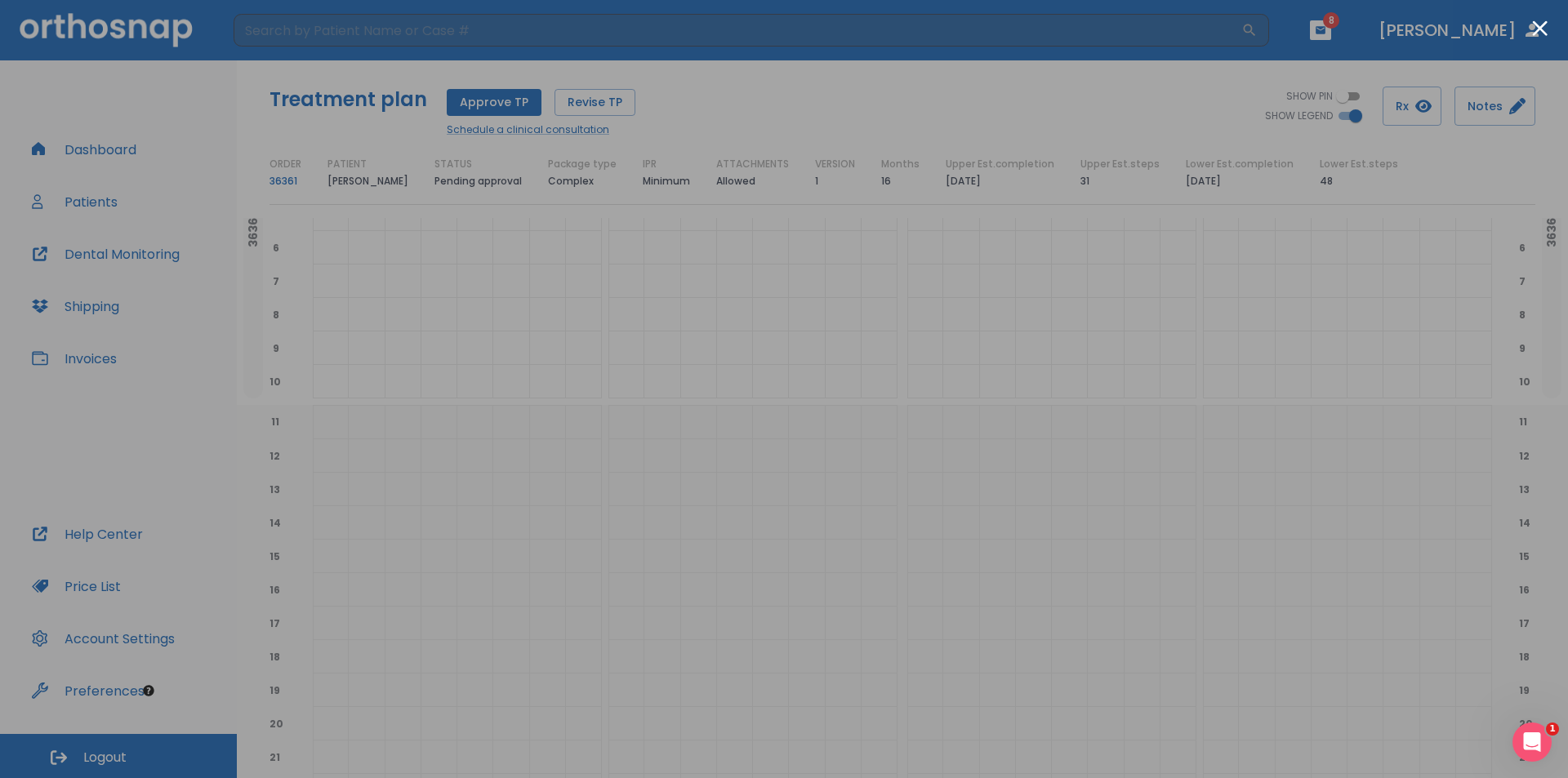
click at [342, 448] on div at bounding box center [784, 389] width 1568 height 778
